Goal: Navigation & Orientation: Find specific page/section

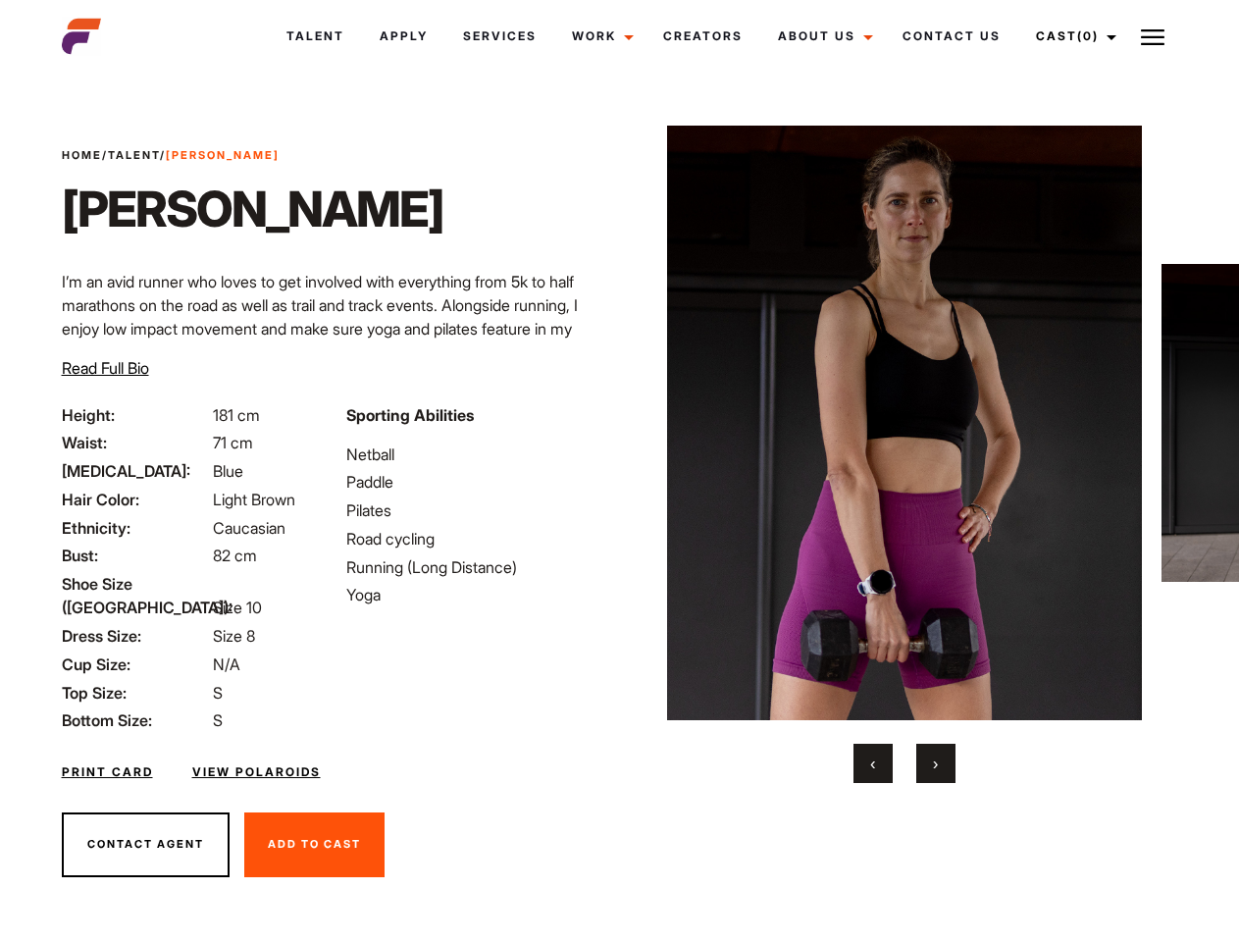
click at [1071, 36] on link "Cast (0)" at bounding box center [1073, 36] width 110 height 53
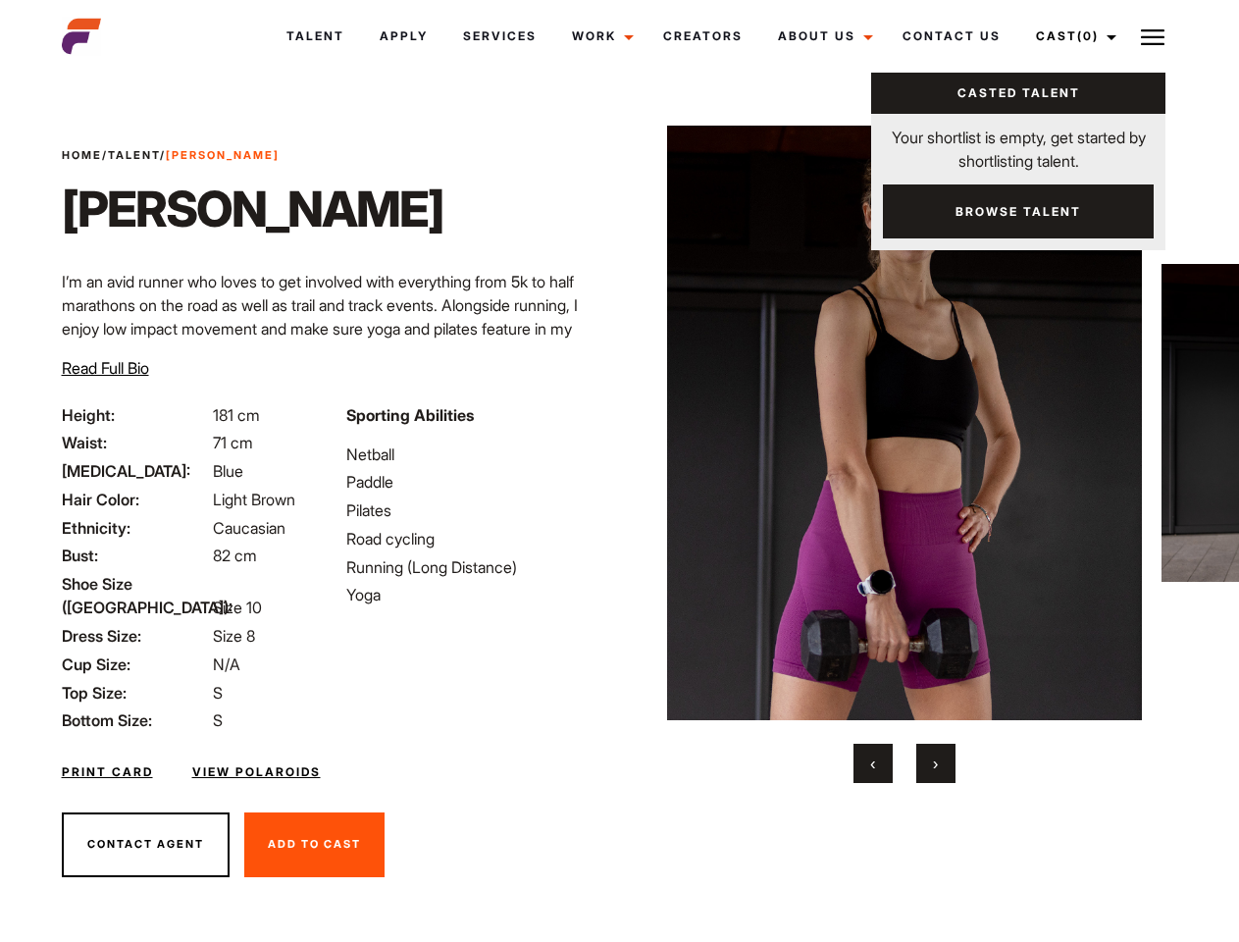
click at [1153, 36] on img at bounding box center [1153, 38] width 24 height 24
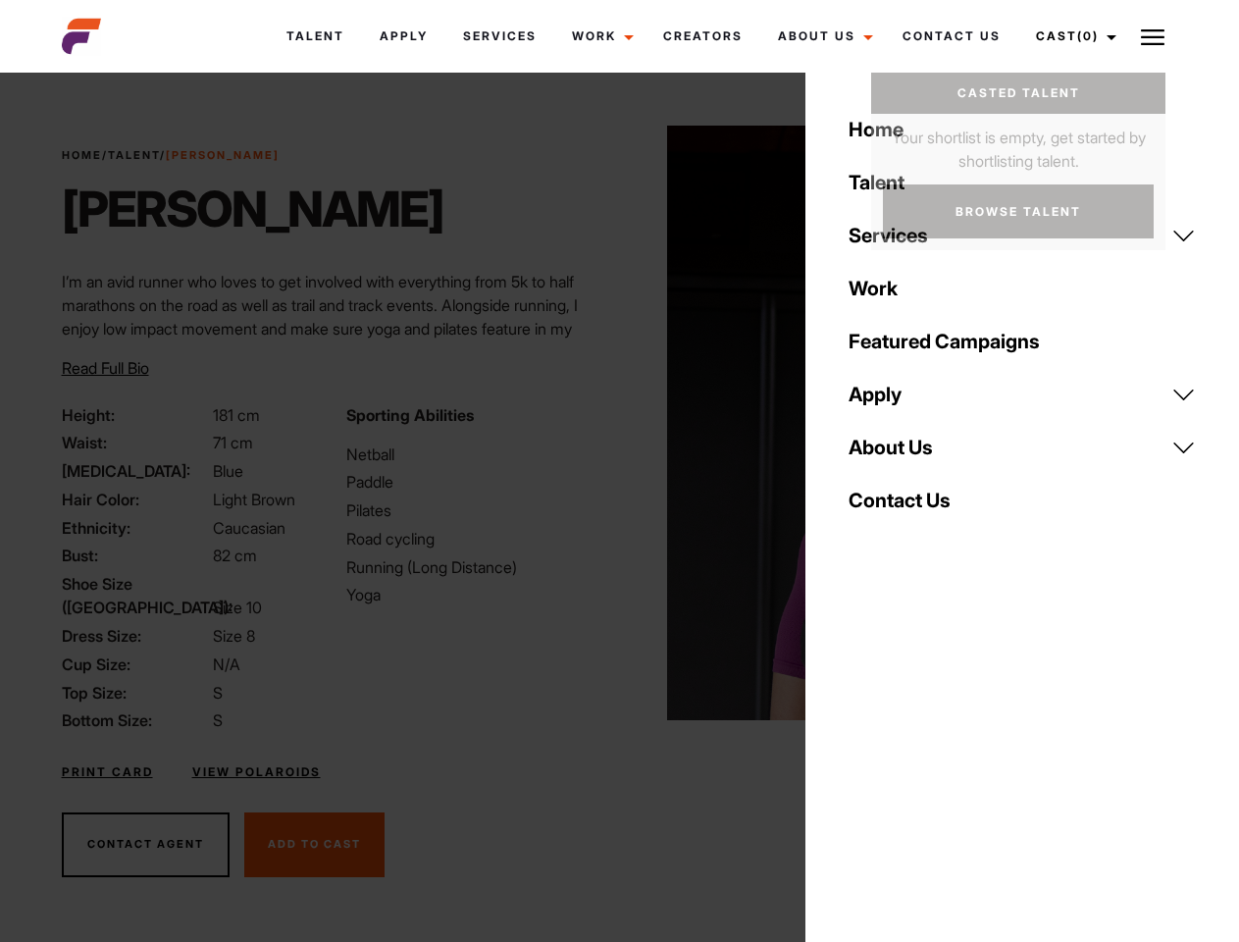
click at [904, 454] on img at bounding box center [905, 423] width 476 height 595
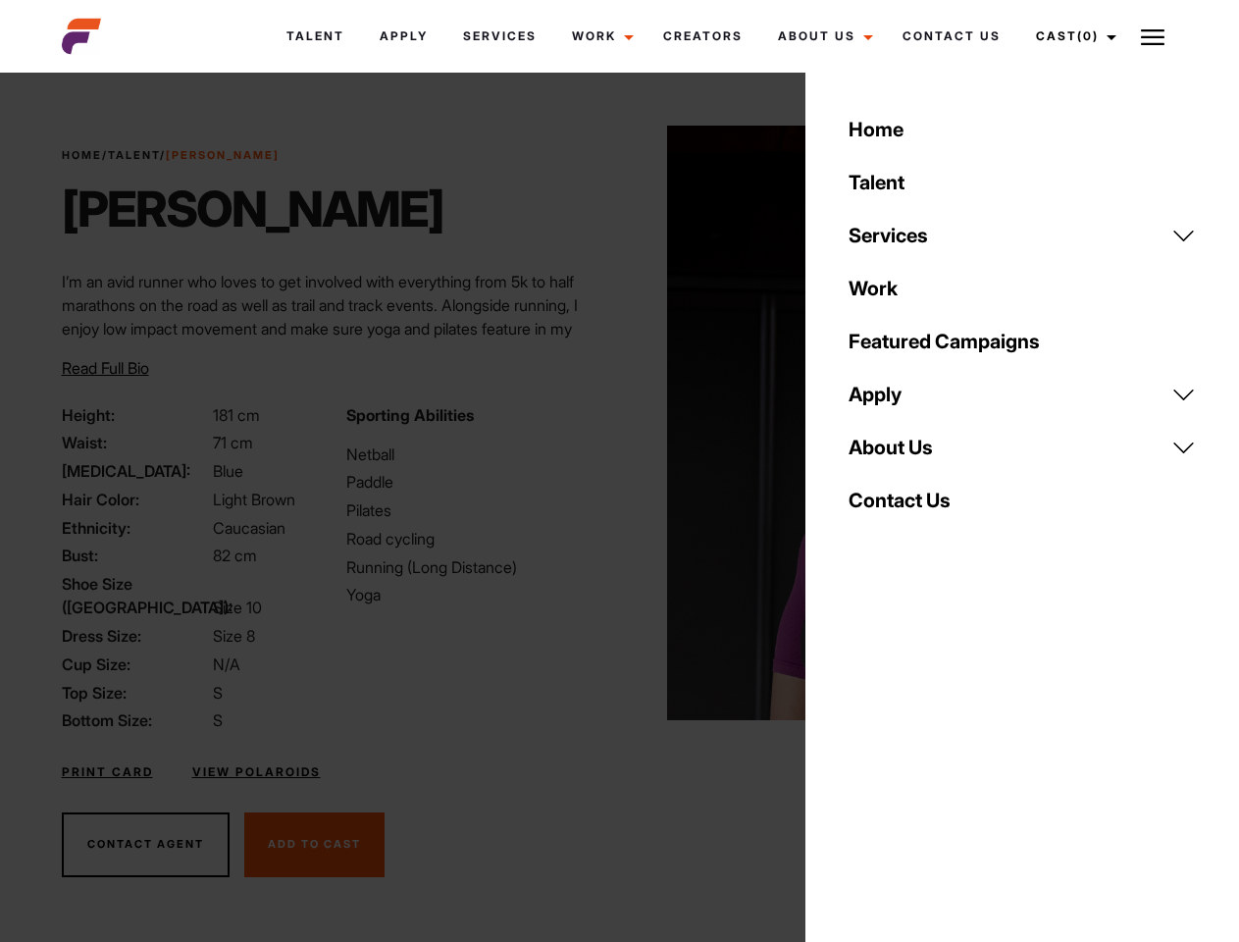
click at [619, 423] on div "Sporting Abilities Netball Paddle Pilates Road cycling Running (Long Distance) …" at bounding box center [477, 568] width 285 height 330
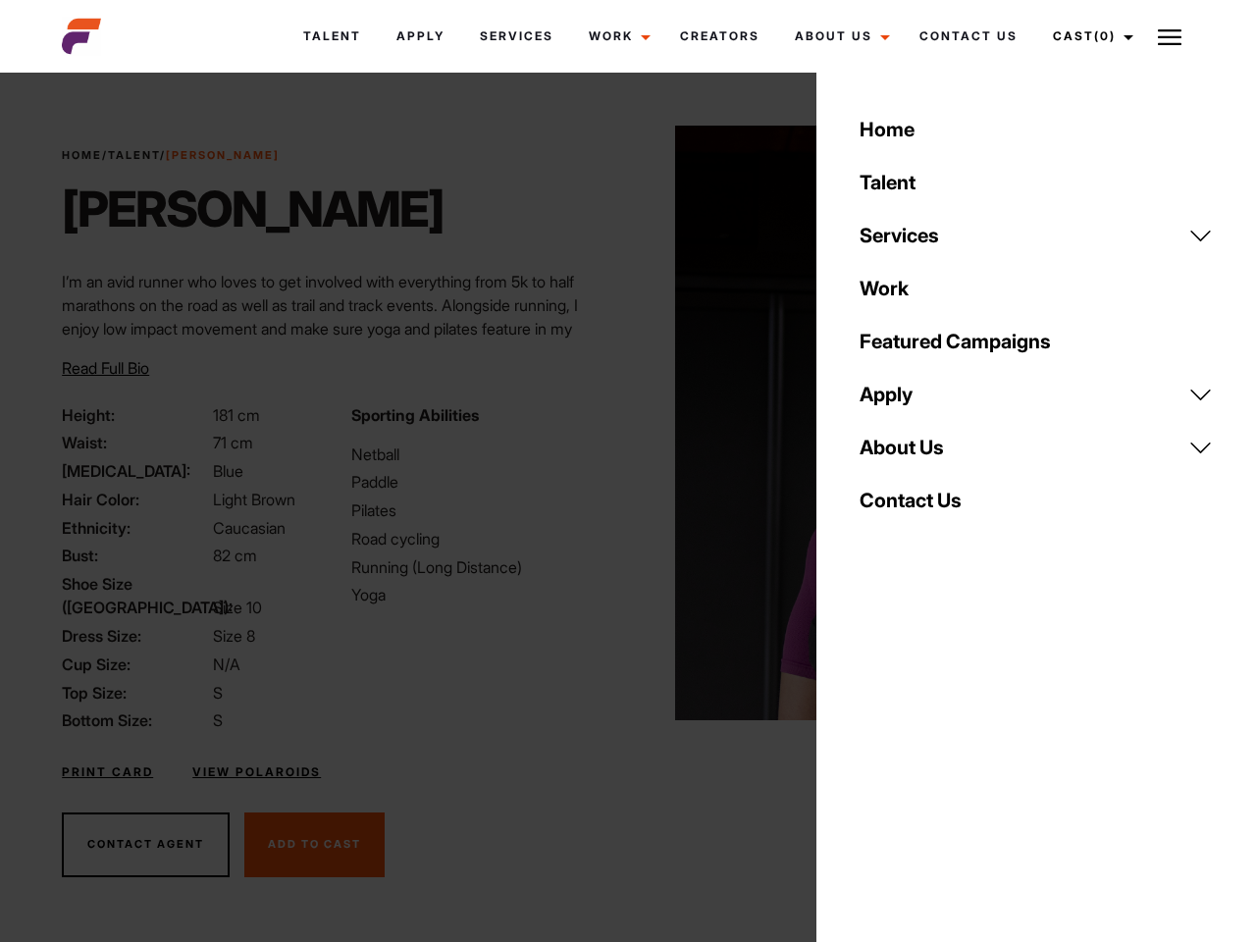
click at [873, 763] on div "Home Talent Services Talent Casting Photography Videography Creative Hair and M…" at bounding box center [1036, 471] width 440 height 942
click at [936, 763] on div "Home Talent Services Talent Casting Photography Videography Creative Hair and M…" at bounding box center [1036, 471] width 440 height 942
